Goal: Find contact information: Find contact information

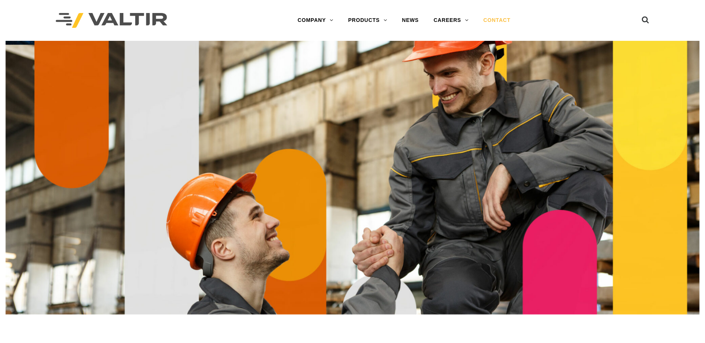
click at [503, 22] on link "CONTACT" at bounding box center [497, 20] width 42 height 15
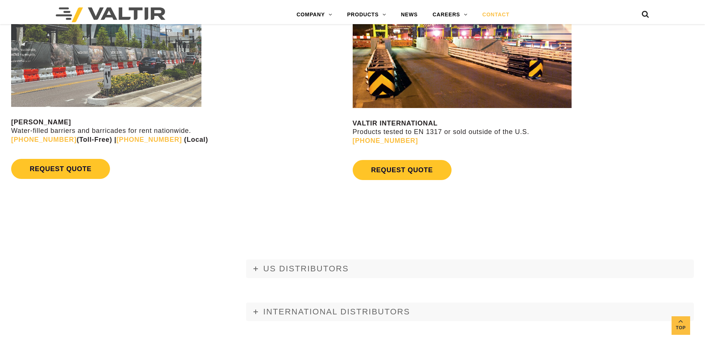
scroll to position [817, 0]
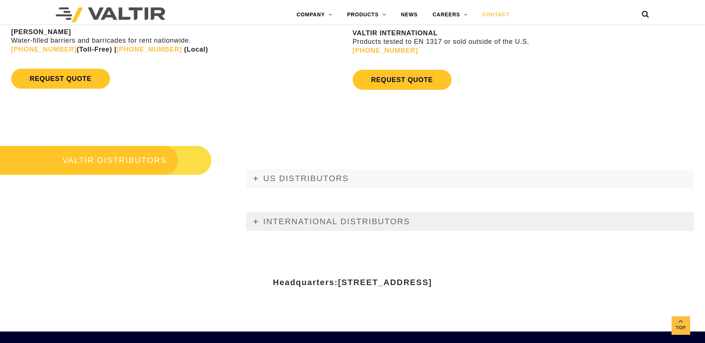
click at [256, 221] on icon at bounding box center [255, 222] width 4 height 4
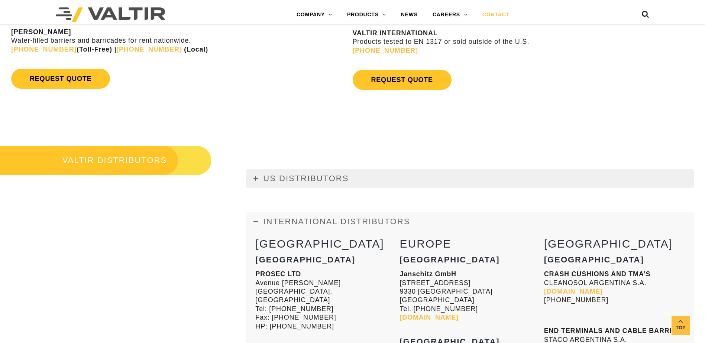
click at [257, 179] on icon at bounding box center [255, 178] width 4 height 4
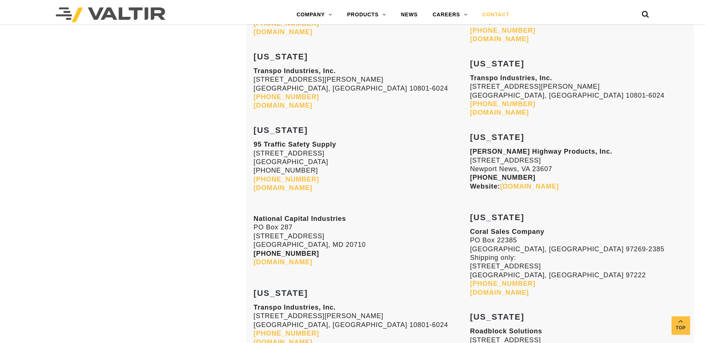
scroll to position [2861, 0]
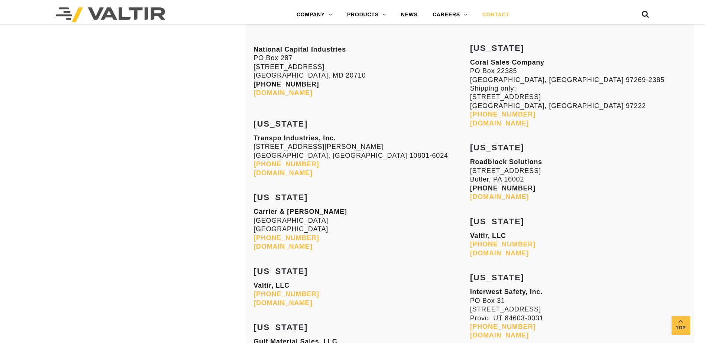
click at [286, 247] on link "[DOMAIN_NAME]" at bounding box center [282, 246] width 59 height 7
